Goal: Transaction & Acquisition: Book appointment/travel/reservation

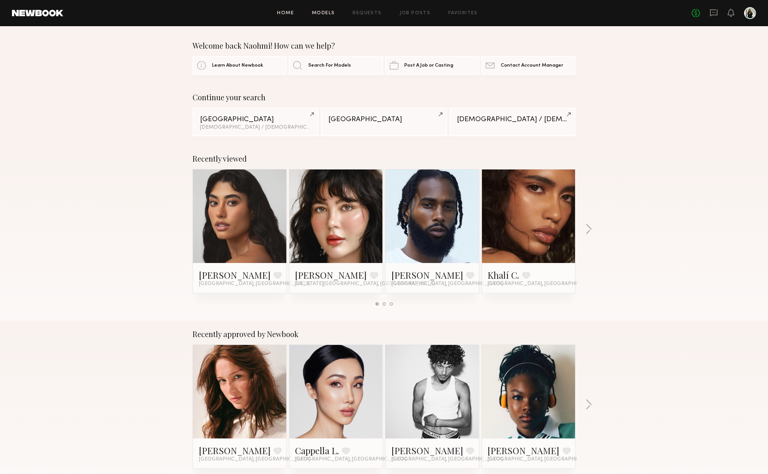
click at [330, 14] on link "Models" at bounding box center [323, 13] width 23 height 5
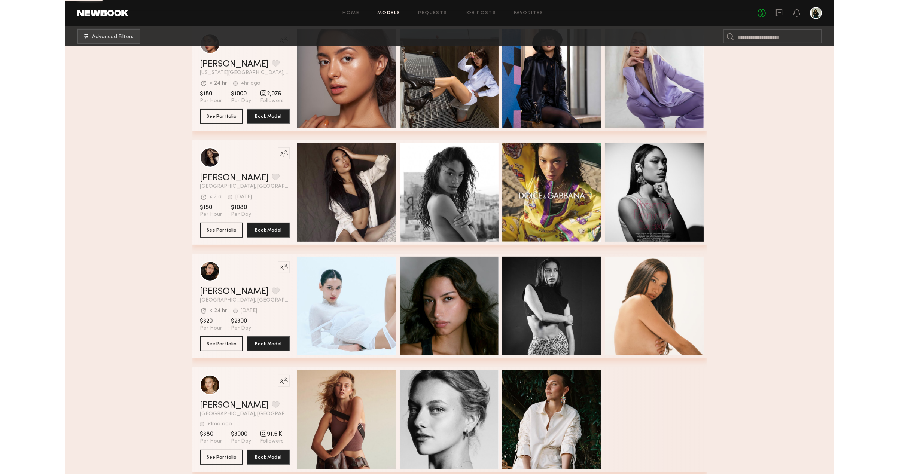
scroll to position [672, 0]
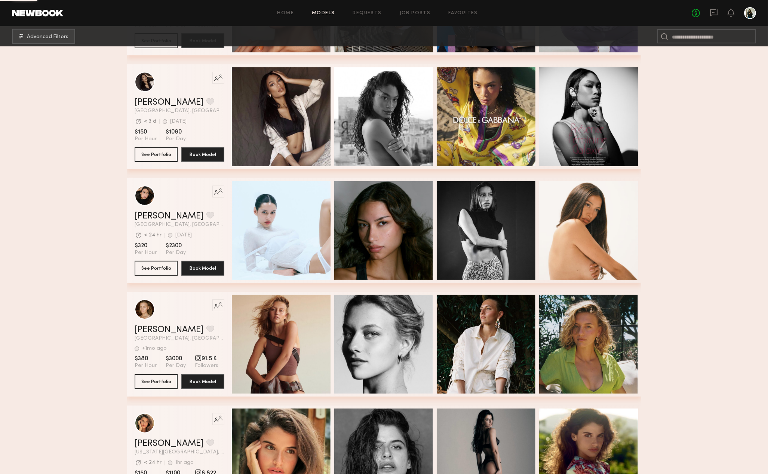
click at [757, 85] on section "Filter by Category beauty lifestyle e-comm UGC curve unique swimwear influencer…" at bounding box center [384, 117] width 768 height 1486
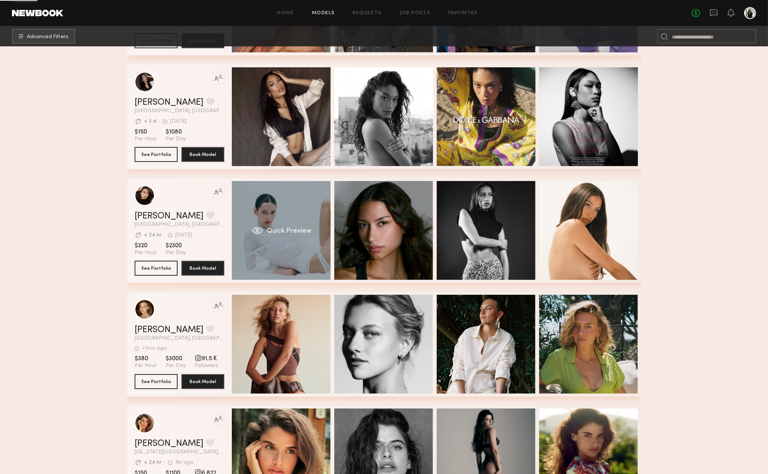
click at [268, 258] on div "Quick Preview" at bounding box center [281, 230] width 99 height 99
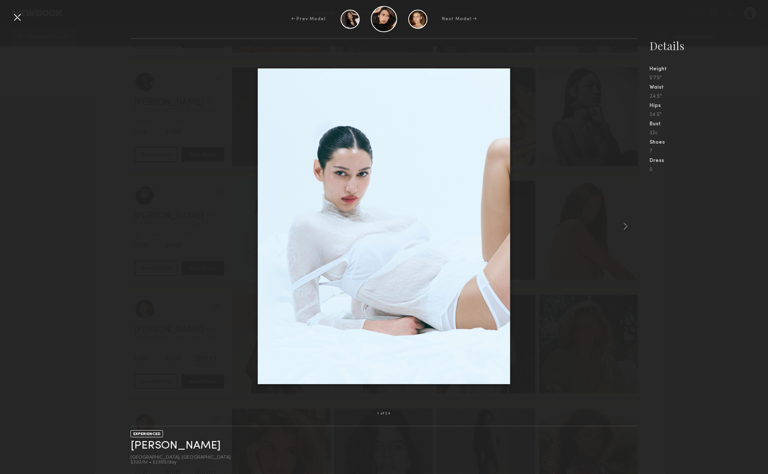
click at [614, 146] on div at bounding box center [384, 226] width 507 height 351
click at [23, 16] on div "← Prev Model Next Model →" at bounding box center [384, 19] width 768 height 26
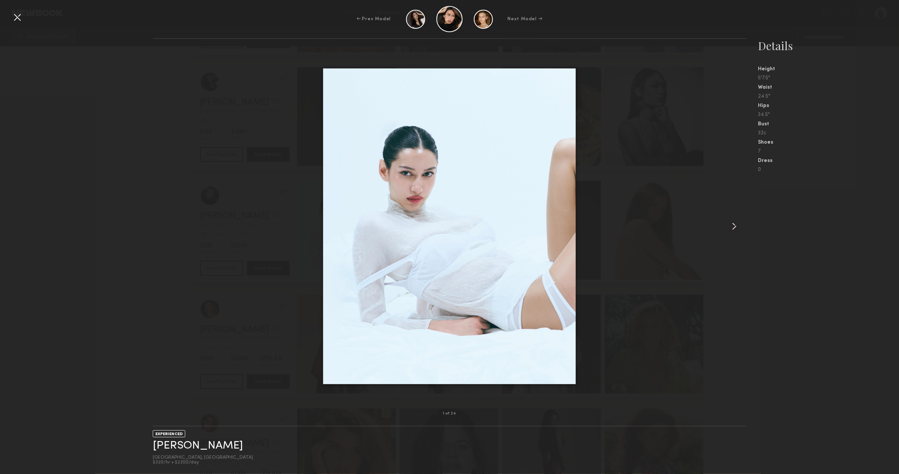
click at [341, 104] on img at bounding box center [449, 226] width 253 height 316
drag, startPoint x: 19, startPoint y: 15, endPoint x: 30, endPoint y: 15, distance: 10.1
click at [19, 15] on div at bounding box center [17, 17] width 12 height 12
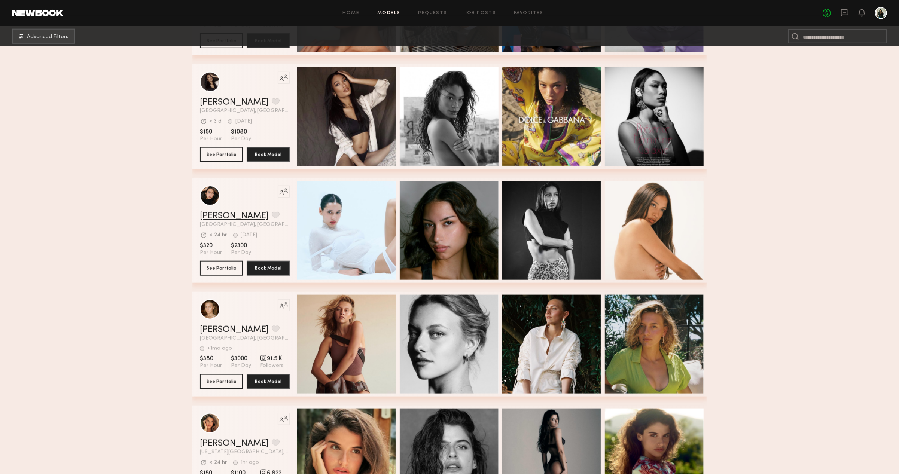
click at [215, 216] on link "[PERSON_NAME]" at bounding box center [234, 216] width 69 height 9
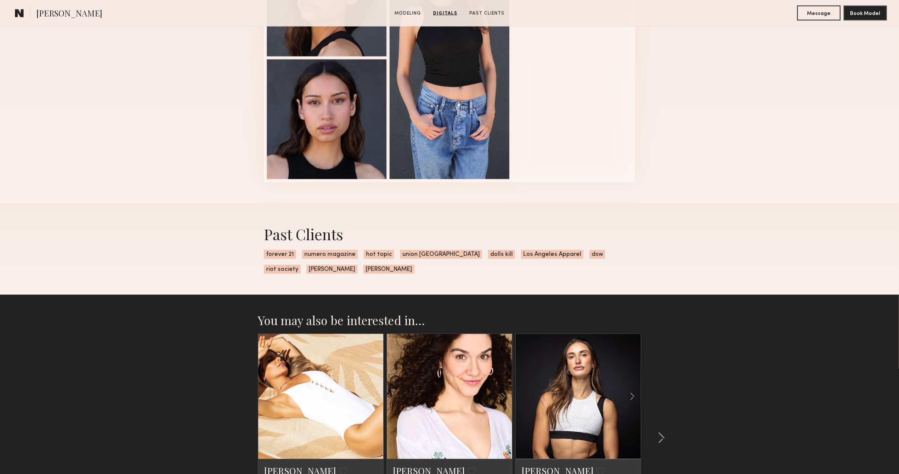
scroll to position [924, 0]
